Goal: Check status: Check status

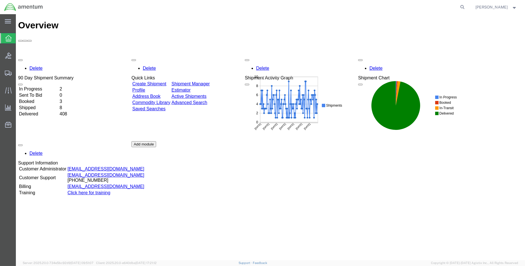
click at [38, 105] on td "Shipped" at bounding box center [39, 108] width 40 height 6
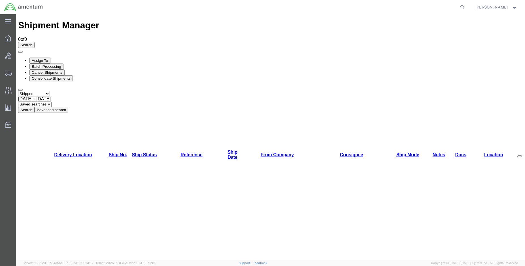
click at [35, 107] on button "Search" at bounding box center [26, 110] width 16 height 6
click at [48, 91] on select "Select status Active All Shipments Approved Booked Canceled Delivered Denied Ne…" at bounding box center [34, 93] width 32 height 5
click at [6, 8] on img at bounding box center [23, 7] width 39 height 8
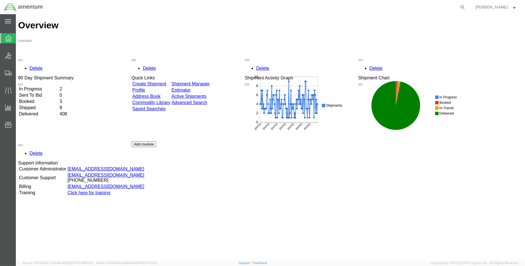
click at [36, 99] on td "Booked" at bounding box center [39, 102] width 40 height 6
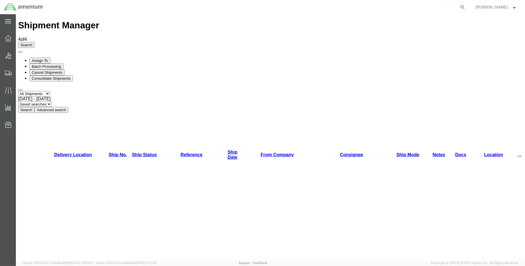
click at [6, 8] on img at bounding box center [23, 7] width 39 height 8
